Goal: Obtain resource: Download file/media

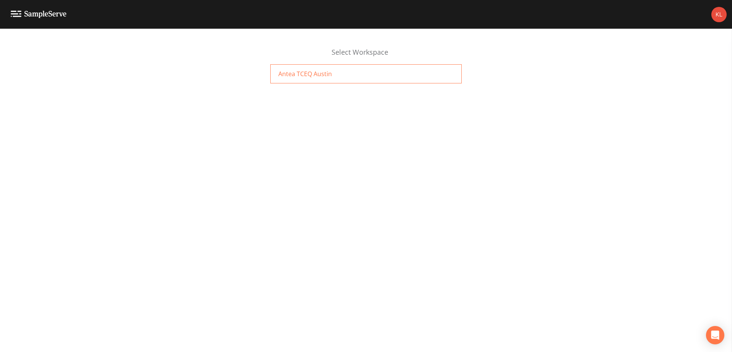
click at [310, 74] on span "Antea TCEQ Austin" at bounding box center [305, 73] width 54 height 9
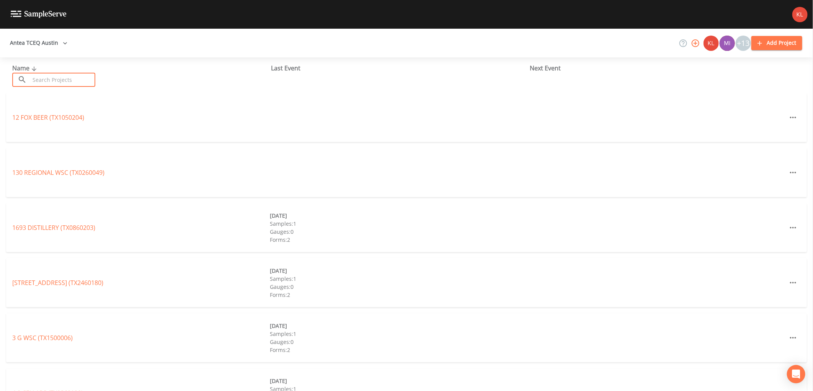
click at [65, 80] on input "text" at bounding box center [62, 80] width 65 height 14
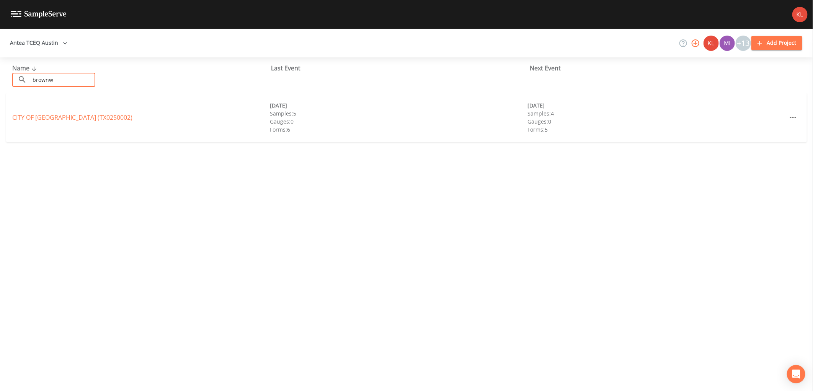
type input "brownw"
click at [23, 123] on div "CITY OF [GEOGRAPHIC_DATA] (TX0250002) [DATE] Samples: 5 Gauges: 0 Forms: 6 [DAT…" at bounding box center [406, 117] width 801 height 49
click at [24, 121] on div "CITY OF [GEOGRAPHIC_DATA] (TX0250002)" at bounding box center [141, 117] width 258 height 9
click at [25, 118] on link "CITY OF [GEOGRAPHIC_DATA] (TX0250002)" at bounding box center [72, 117] width 120 height 8
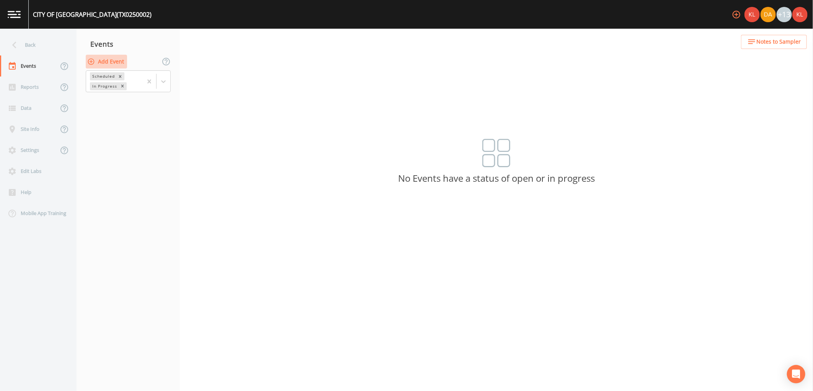
click at [106, 62] on button "Add Event" at bounding box center [106, 62] width 41 height 14
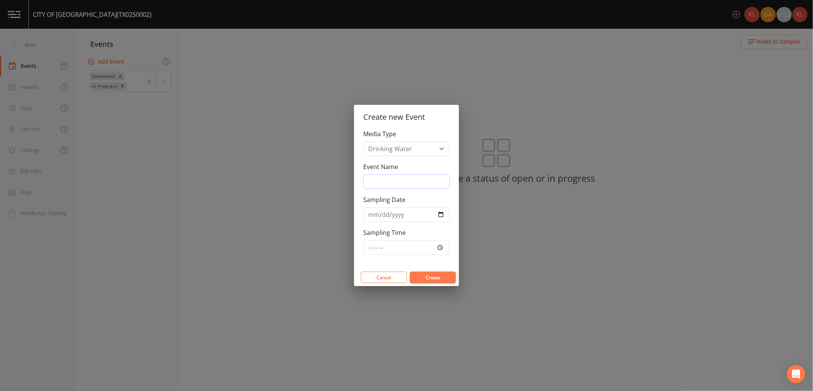
click at [417, 185] on input "Event Name" at bounding box center [406, 182] width 87 height 15
click at [371, 280] on button "Cancel" at bounding box center [384, 277] width 46 height 11
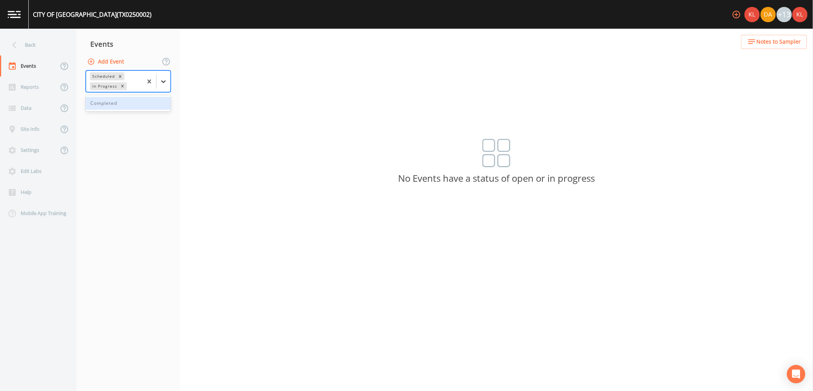
click at [162, 83] on icon at bounding box center [164, 82] width 8 height 8
click at [149, 98] on div "Completed" at bounding box center [128, 103] width 85 height 13
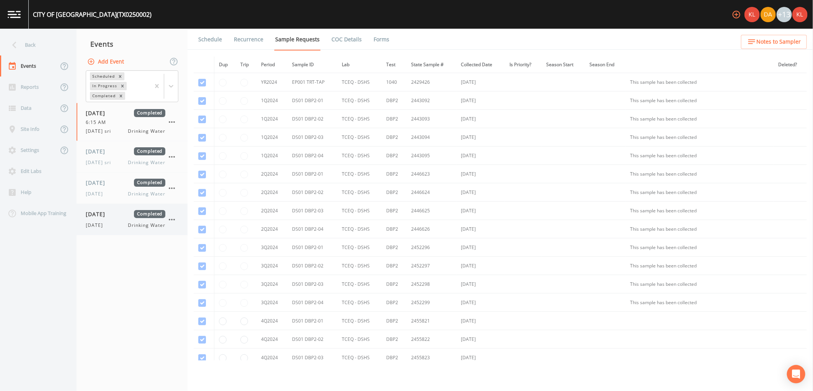
click at [105, 231] on div "[DATE] Completed [DATE] Drinking Water" at bounding box center [132, 219] width 111 height 31
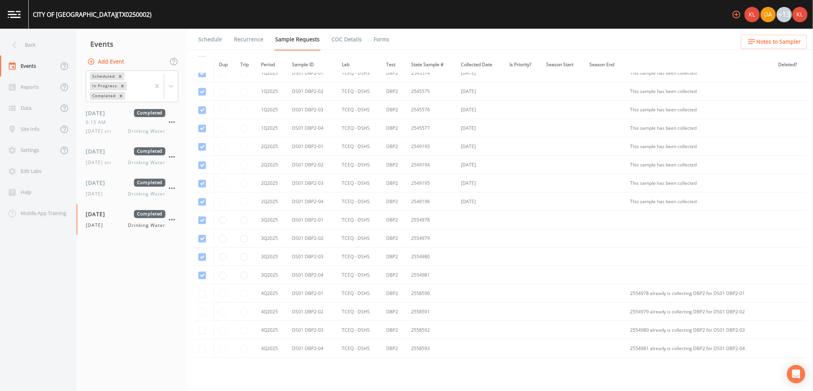
scroll to position [399, 0]
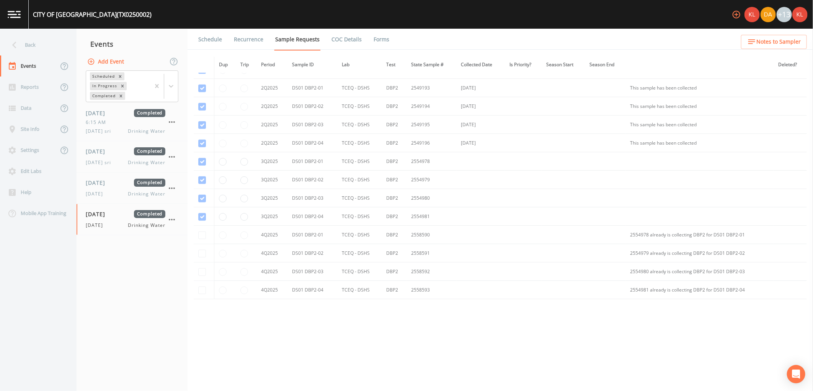
click at [374, 36] on link "Forms" at bounding box center [382, 39] width 18 height 21
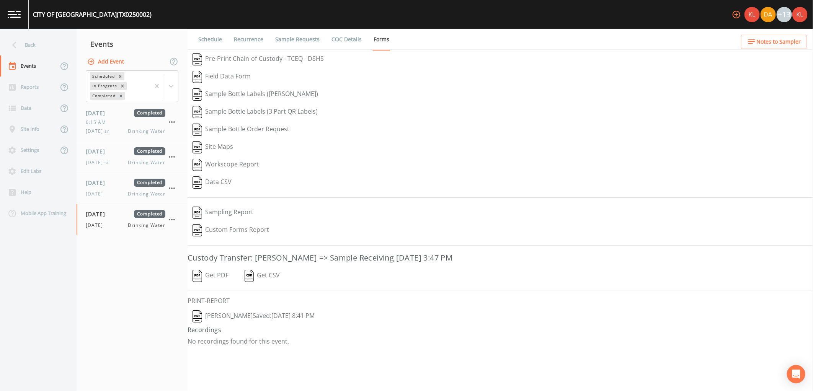
click at [211, 274] on button "Get PDF" at bounding box center [211, 276] width 46 height 18
click at [248, 314] on button "[PERSON_NAME]  Saved: [DATE] 8:41 PM" at bounding box center [254, 317] width 132 height 18
click at [8, 14] on img at bounding box center [14, 14] width 13 height 7
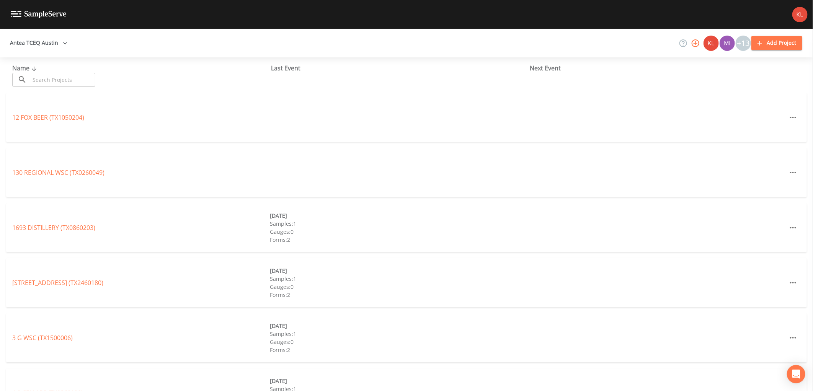
click at [60, 72] on div "Name ​ ​" at bounding box center [141, 75] width 259 height 23
click at [60, 78] on input "text" at bounding box center [62, 80] width 65 height 14
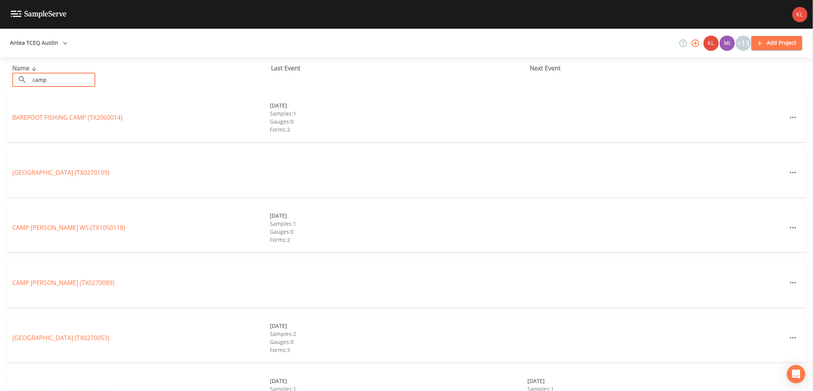
type input "camp long"
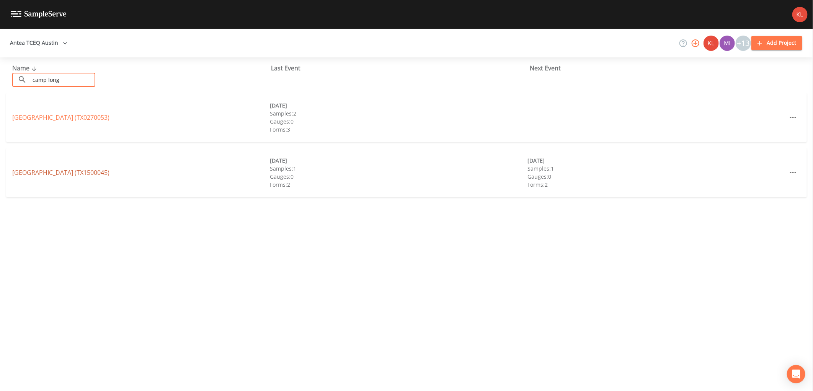
click at [77, 172] on link "[GEOGRAPHIC_DATA] (TX1500045)" at bounding box center [60, 173] width 97 height 8
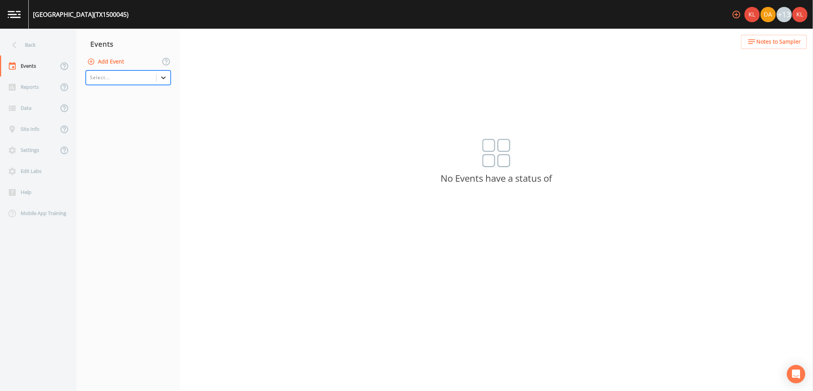
click at [162, 78] on icon at bounding box center [163, 78] width 5 height 3
click at [157, 120] on div "Completed" at bounding box center [128, 122] width 85 height 13
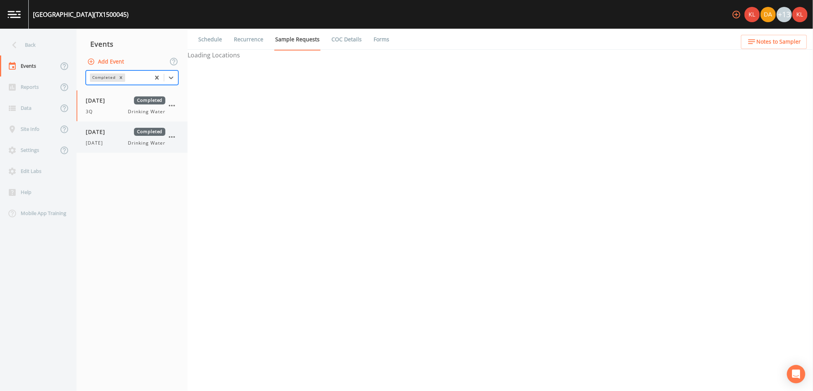
click at [146, 143] on span "Drinking Water" at bounding box center [146, 143] width 37 height 7
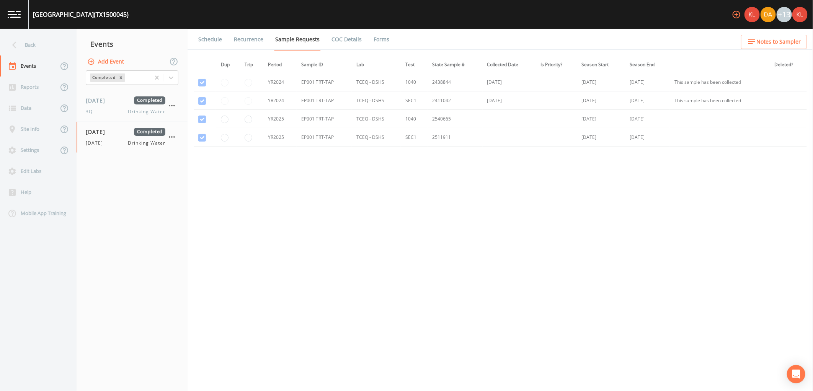
click at [367, 41] on li "Forms" at bounding box center [377, 39] width 28 height 21
click at [373, 41] on link "Forms" at bounding box center [382, 39] width 18 height 21
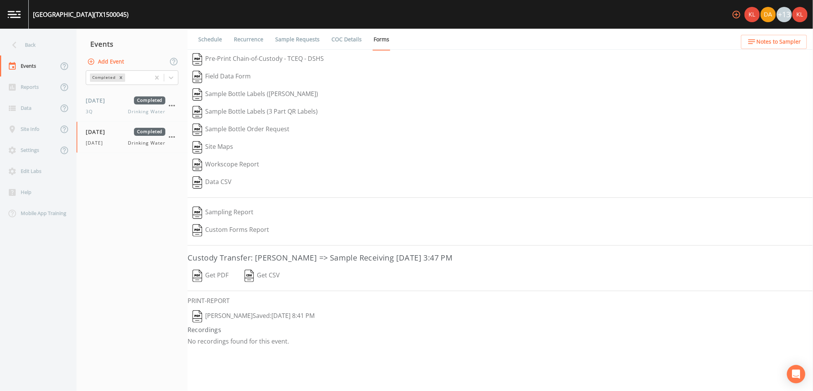
click at [214, 280] on button "Get PDF" at bounding box center [211, 276] width 46 height 18
click at [245, 311] on button "[PERSON_NAME]  Saved: [DATE] 8:41 PM" at bounding box center [254, 317] width 132 height 18
click at [20, 15] on img at bounding box center [14, 14] width 13 height 7
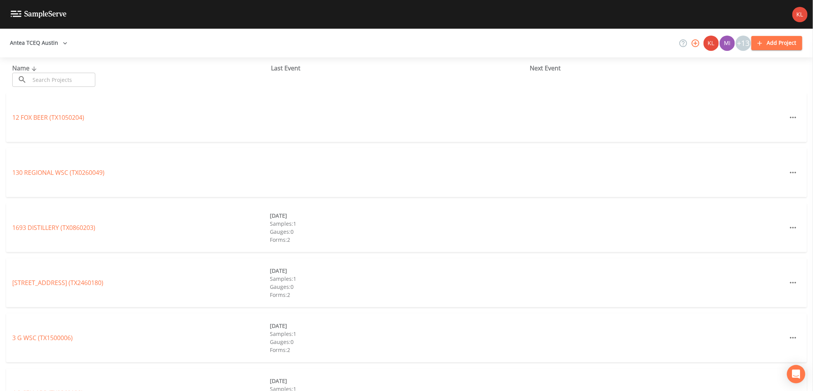
click at [87, 79] on input "text" at bounding box center [62, 80] width 65 height 14
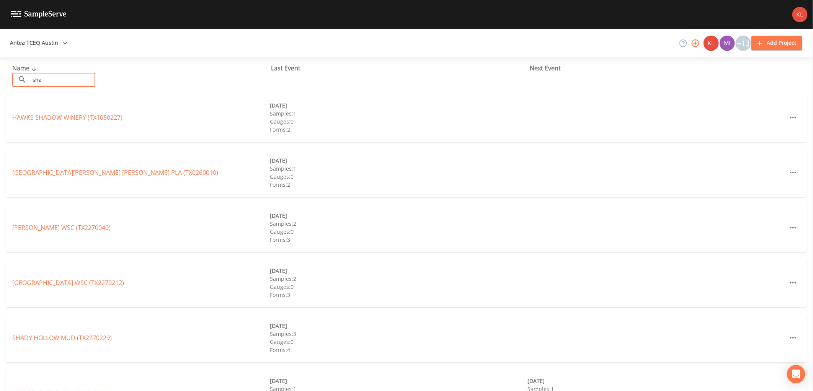
type input "shady oak"
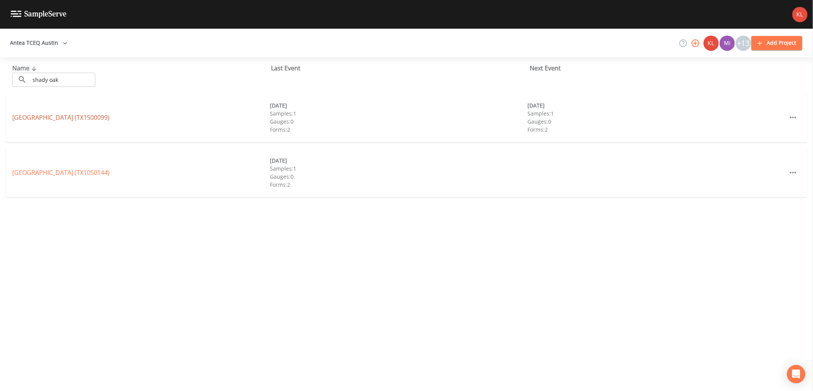
click at [88, 117] on link "[GEOGRAPHIC_DATA] (TX1500099)" at bounding box center [60, 117] width 97 height 8
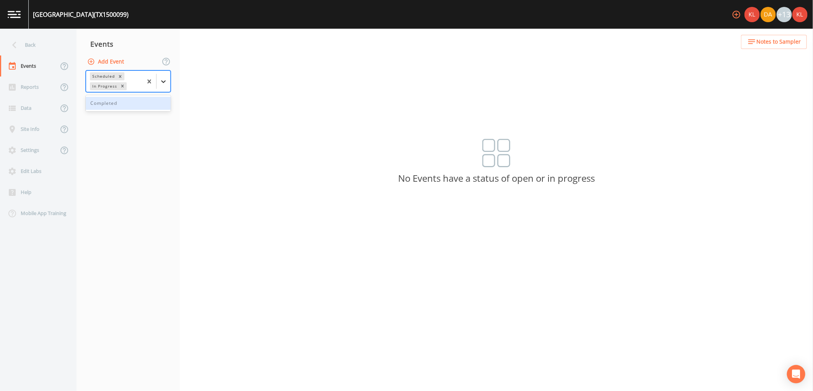
click at [162, 78] on icon at bounding box center [164, 82] width 8 height 8
click at [151, 104] on div "Completed" at bounding box center [128, 103] width 85 height 13
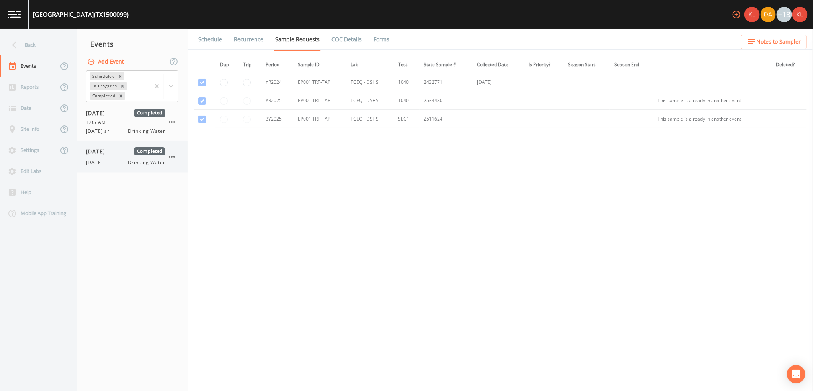
click at [147, 164] on span "Drinking Water" at bounding box center [146, 162] width 37 height 7
click at [373, 37] on link "Forms" at bounding box center [382, 39] width 18 height 21
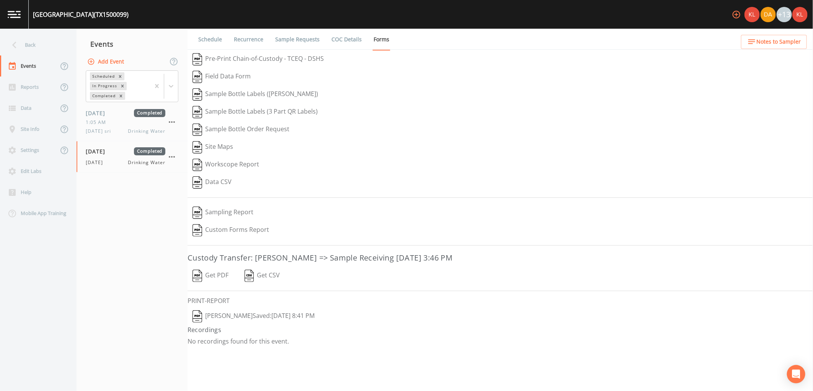
click at [213, 276] on button "Get PDF" at bounding box center [211, 276] width 46 height 18
click at [252, 316] on button "[PERSON_NAME]  Saved: [DATE] 8:41 PM" at bounding box center [254, 317] width 132 height 18
click at [5, 18] on link at bounding box center [14, 14] width 29 height 29
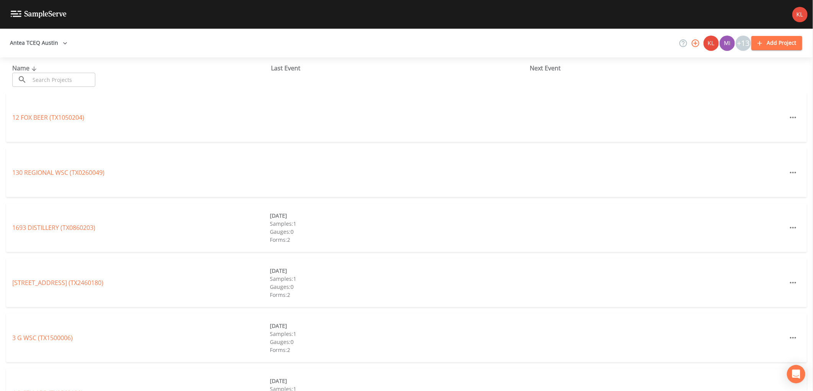
click at [69, 81] on input "text" at bounding box center [62, 80] width 65 height 14
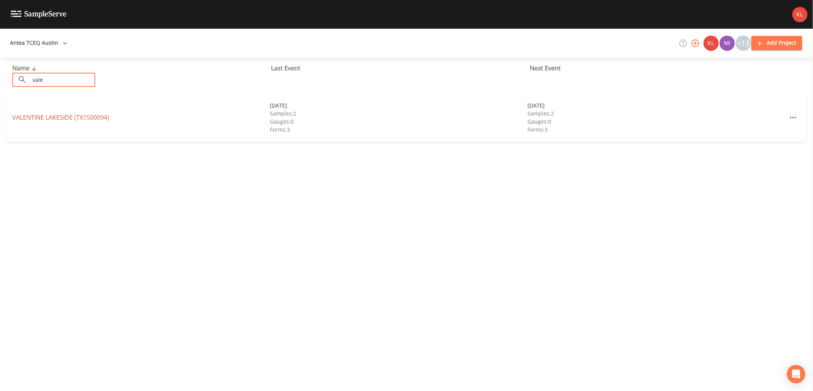
type input "vale"
click at [28, 115] on link "VALENTINE LAKESIDE (TX1500094)" at bounding box center [60, 117] width 97 height 8
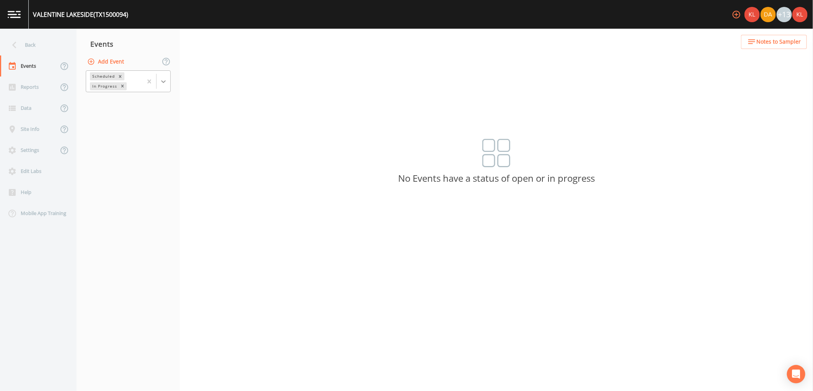
click at [167, 83] on div at bounding box center [164, 82] width 14 height 14
click at [154, 103] on div "Completed" at bounding box center [128, 103] width 85 height 13
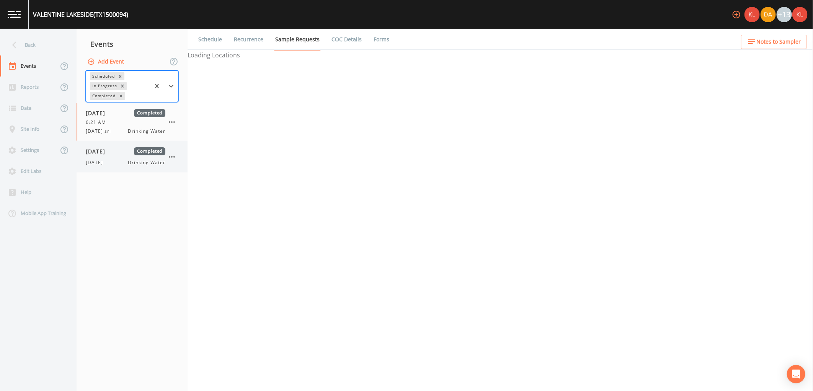
click at [151, 152] on span "Completed" at bounding box center [149, 151] width 31 height 8
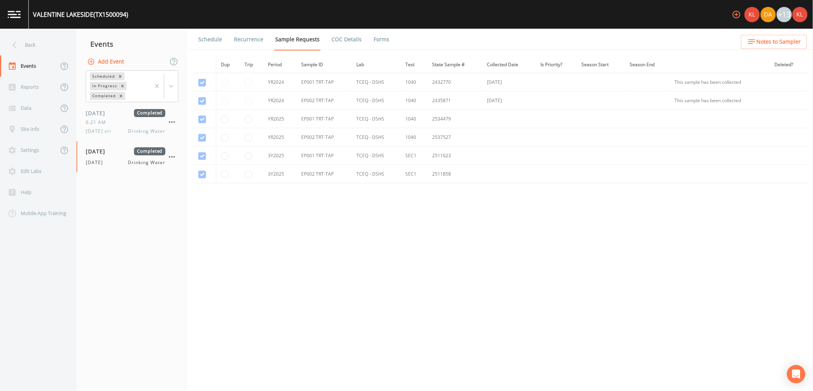
click at [380, 39] on link "Forms" at bounding box center [382, 39] width 18 height 21
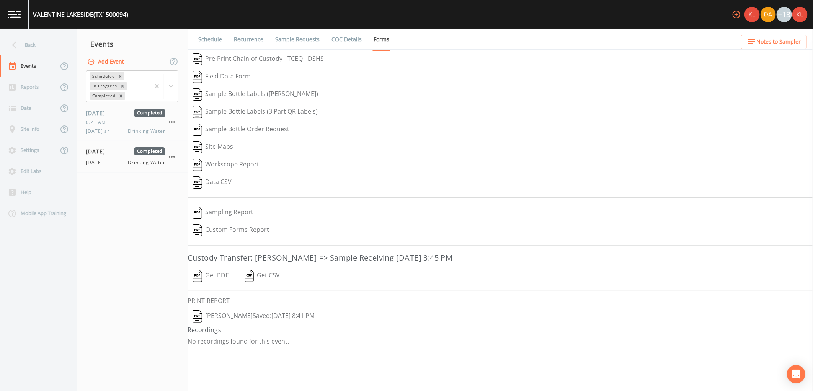
click at [192, 273] on button "Get PDF" at bounding box center [211, 276] width 46 height 18
click at [263, 317] on button "[PERSON_NAME]  Saved: [DATE] 8:41 PM" at bounding box center [254, 317] width 132 height 18
click at [24, 20] on link at bounding box center [14, 14] width 29 height 29
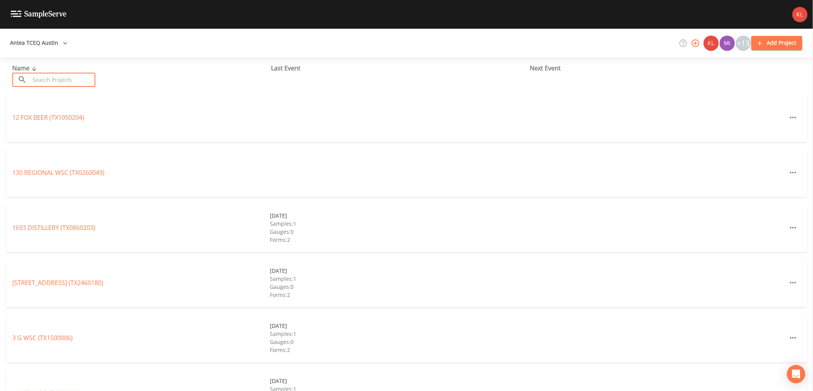
click at [71, 81] on input "text" at bounding box center [62, 80] width 65 height 14
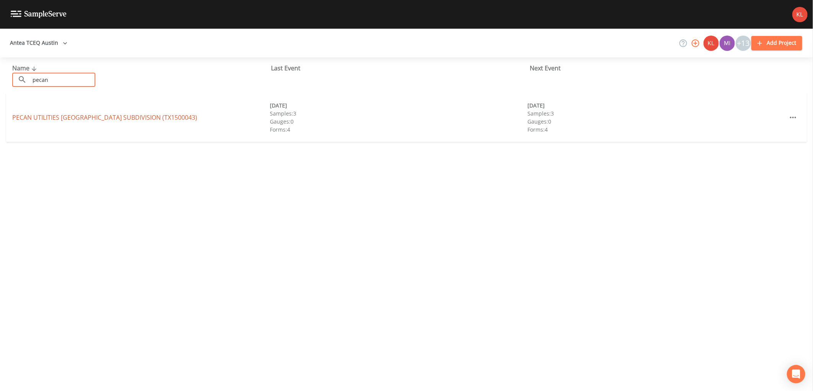
type input "pecan"
click at [37, 120] on link "PECAN UTILITIES [GEOGRAPHIC_DATA] (TX1500043)" at bounding box center [104, 117] width 185 height 8
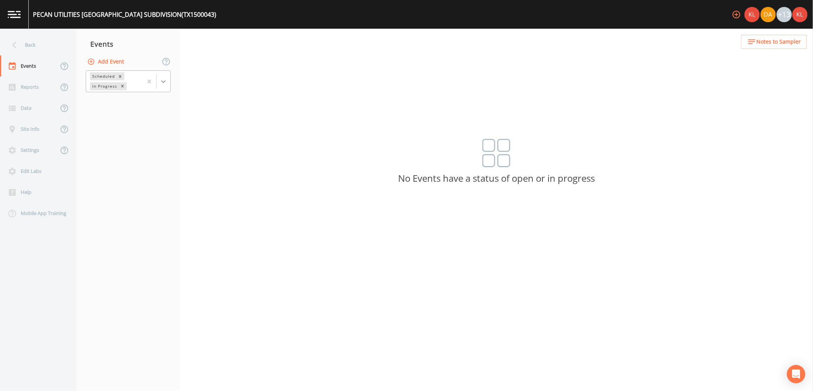
click at [167, 83] on icon at bounding box center [164, 82] width 8 height 8
click at [154, 107] on div "Completed" at bounding box center [128, 103] width 85 height 13
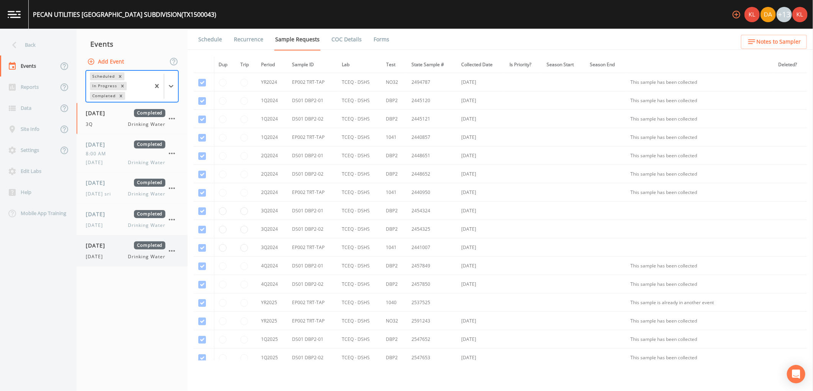
click at [137, 249] on span "Completed" at bounding box center [149, 246] width 31 height 8
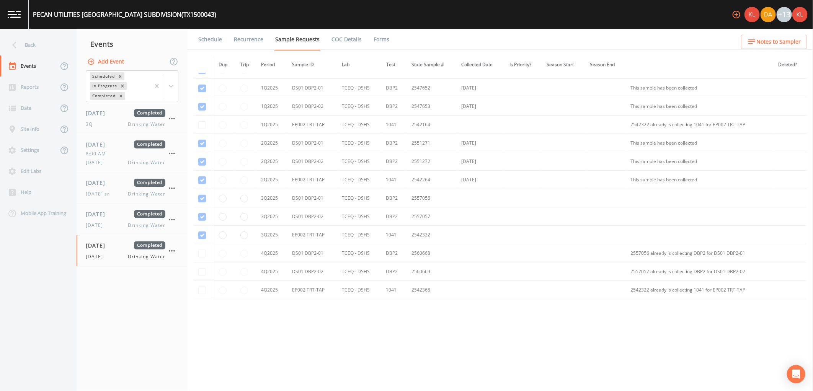
click at [376, 37] on link "Forms" at bounding box center [382, 39] width 18 height 21
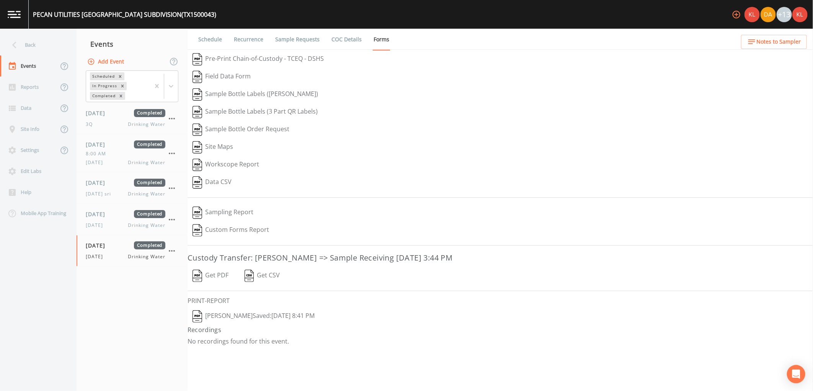
click at [205, 275] on button "Get PDF" at bounding box center [211, 276] width 46 height 18
click at [234, 321] on button "[PERSON_NAME]  Saved: [DATE] 8:41 PM" at bounding box center [254, 317] width 132 height 18
